Goal: Navigation & Orientation: Find specific page/section

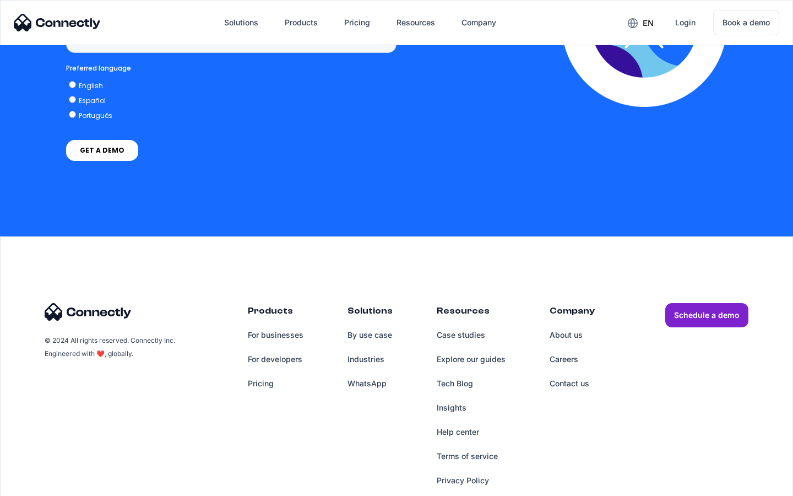
scroll to position [825, 0]
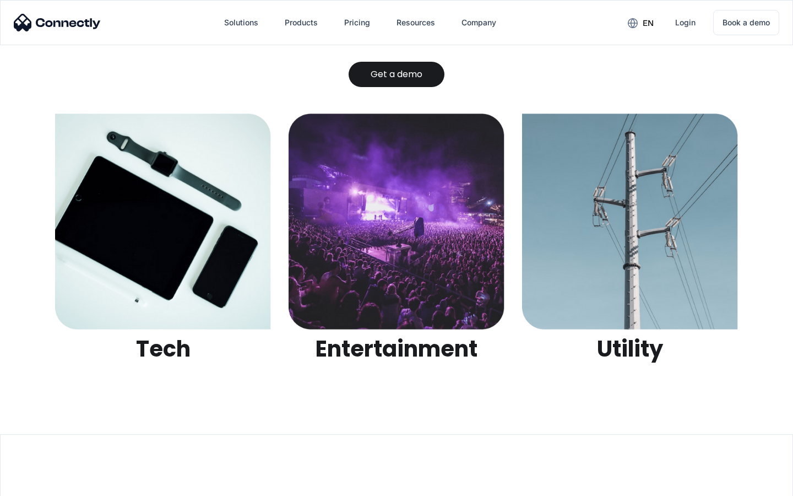
scroll to position [3474, 0]
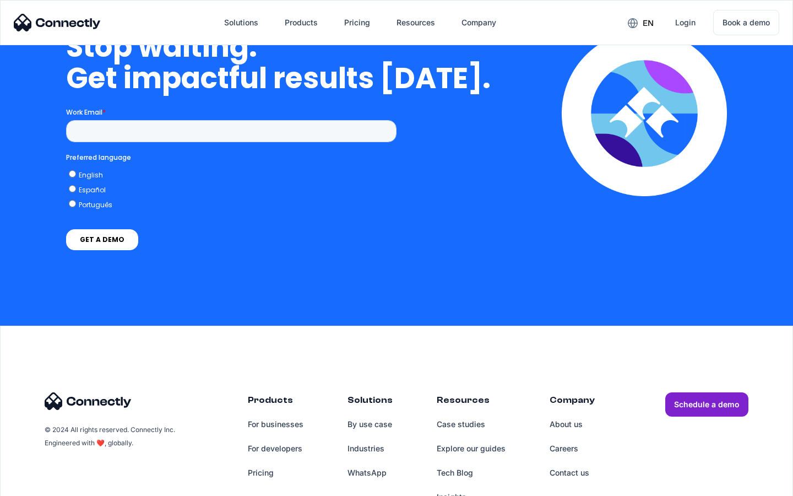
scroll to position [2794, 0]
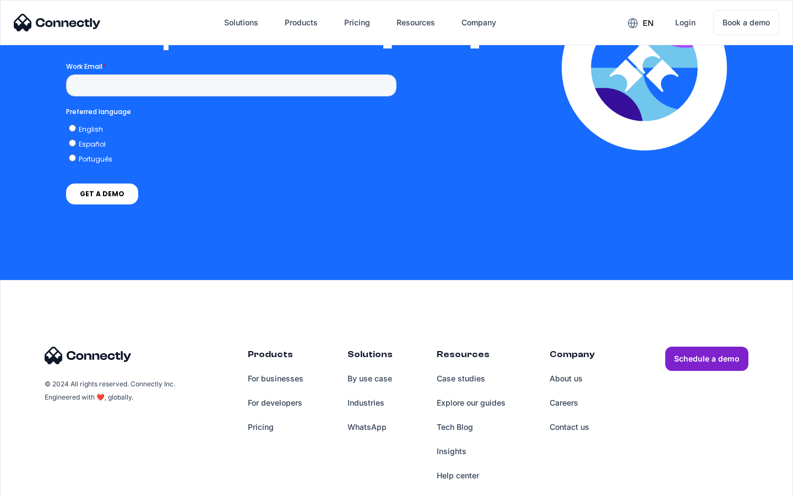
scroll to position [2408, 0]
